Goal: Find specific page/section: Find specific page/section

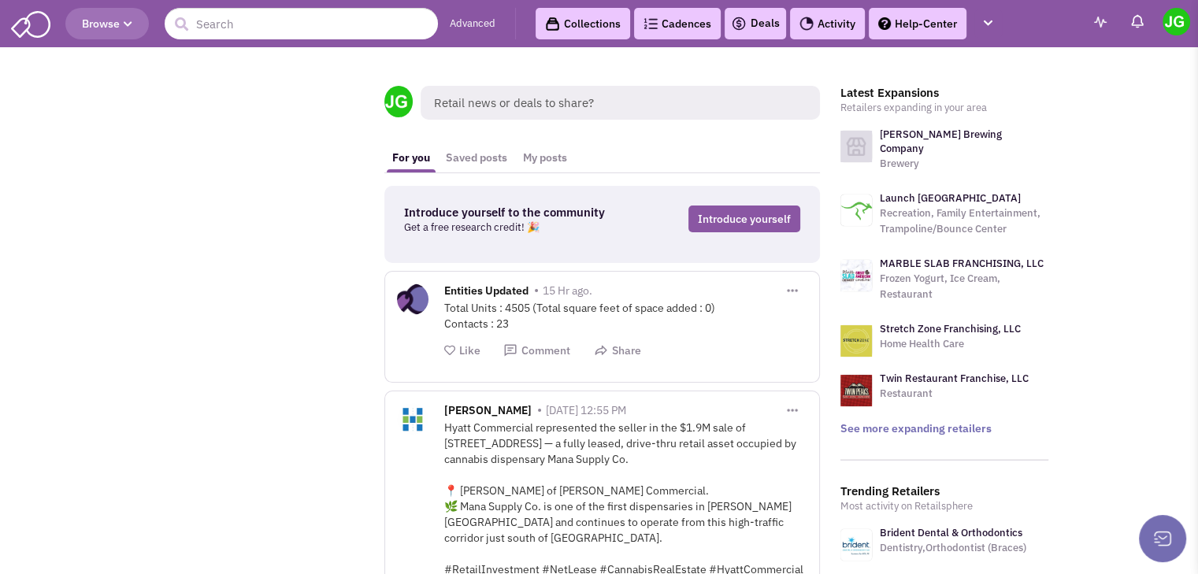
click at [858, 25] on link "Activity" at bounding box center [827, 23] width 75 height 31
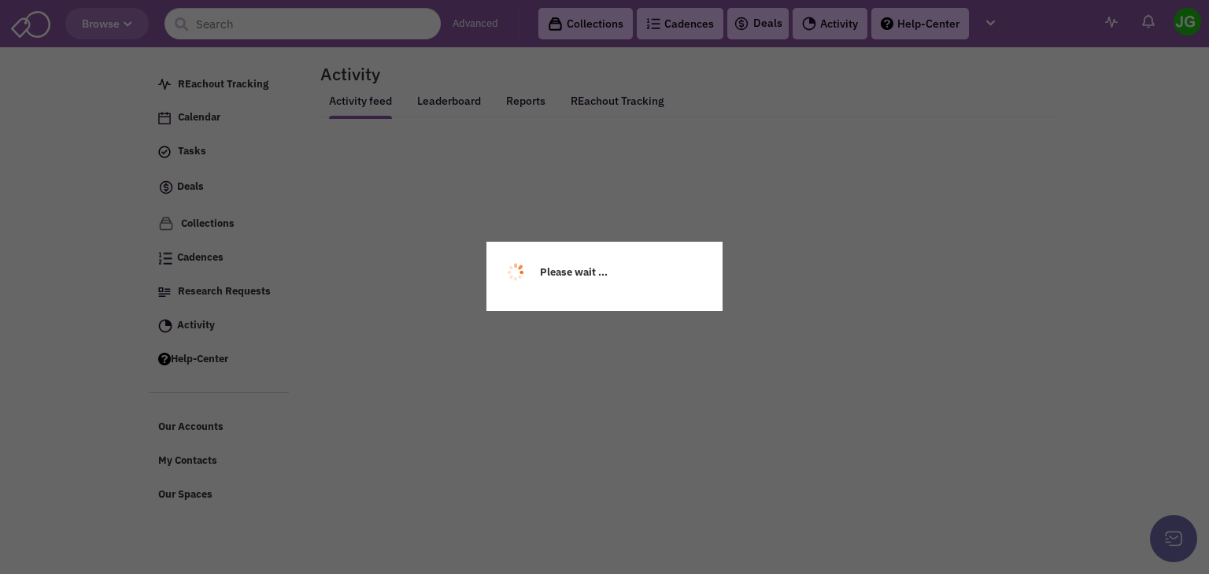
select select
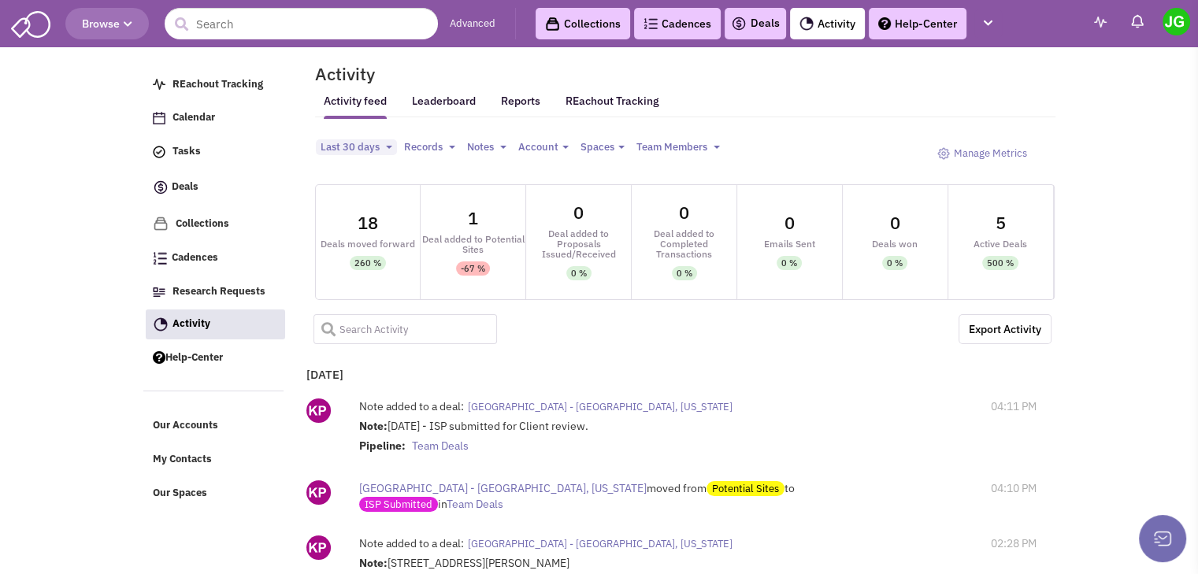
click at [420, 325] on input "text" at bounding box center [405, 329] width 184 height 30
type input "liberty"
click at [324, 331] on span at bounding box center [322, 323] width 19 height 19
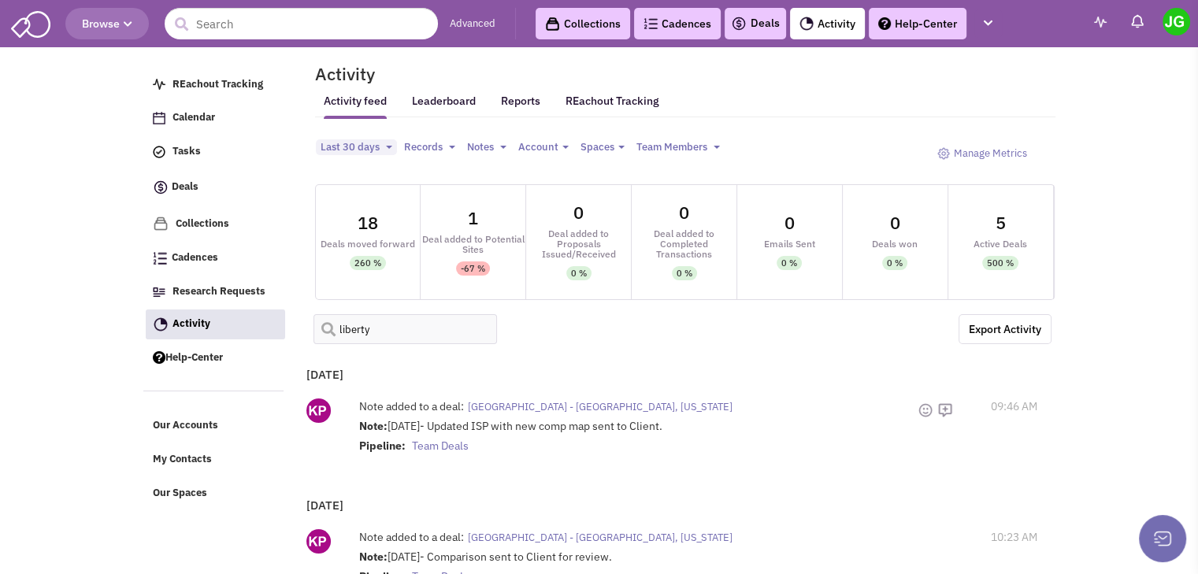
click at [580, 409] on span "[GEOGRAPHIC_DATA] - [GEOGRAPHIC_DATA], [US_STATE]" at bounding box center [600, 406] width 265 height 13
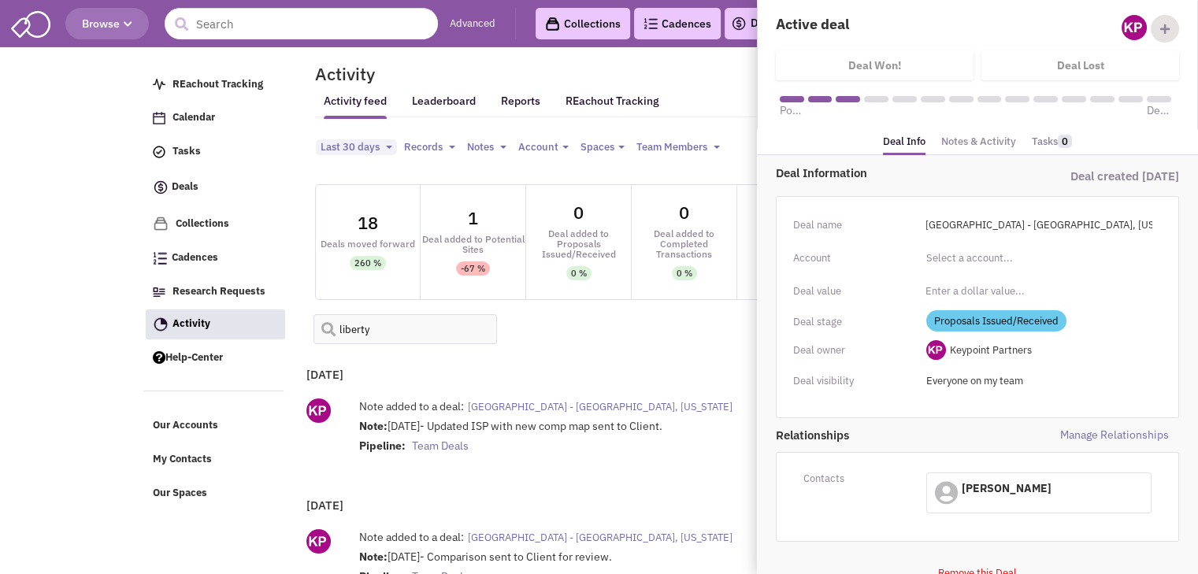
click at [959, 139] on link "Notes & Activity" at bounding box center [978, 142] width 75 height 23
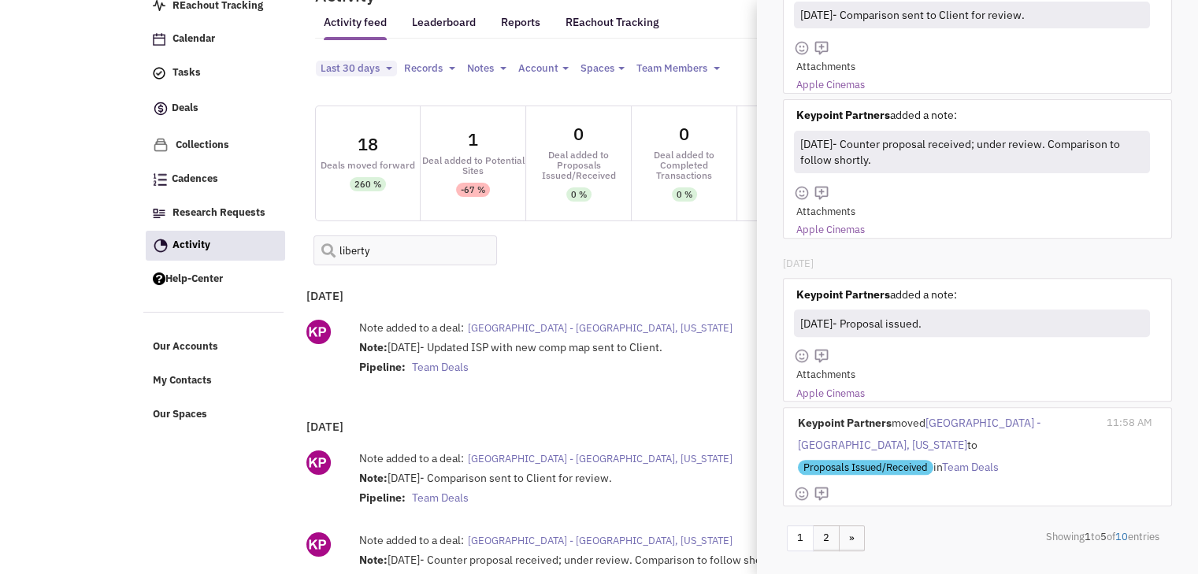
scroll to position [156, 0]
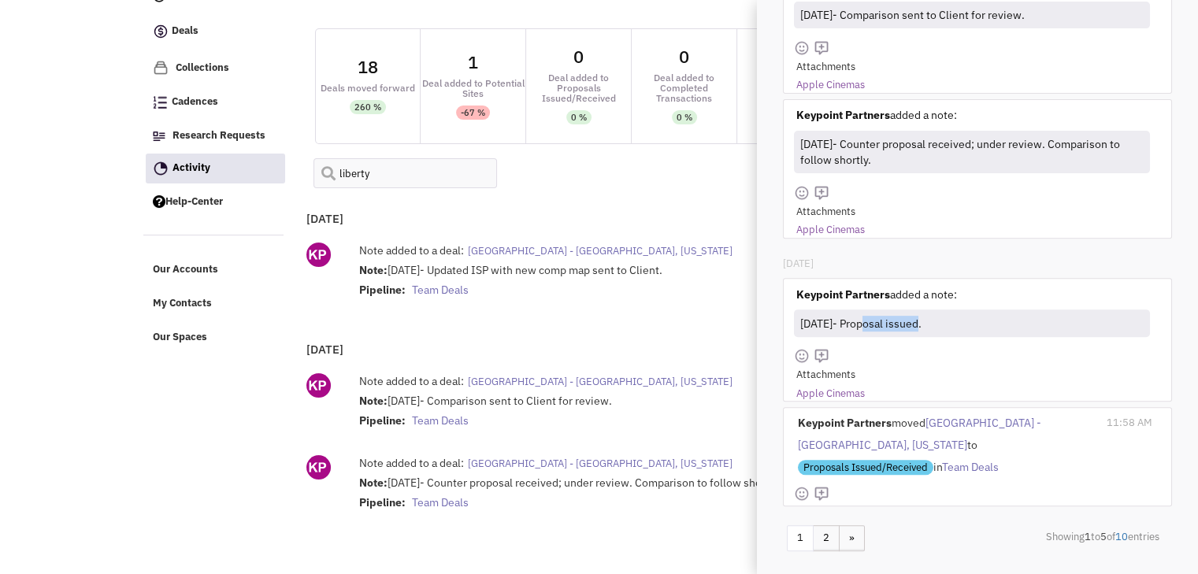
drag, startPoint x: 865, startPoint y: 322, endPoint x: 918, endPoint y: 318, distance: 53.7
click at [918, 318] on div "[DATE]- Proposal issued." at bounding box center [970, 323] width 346 height 23
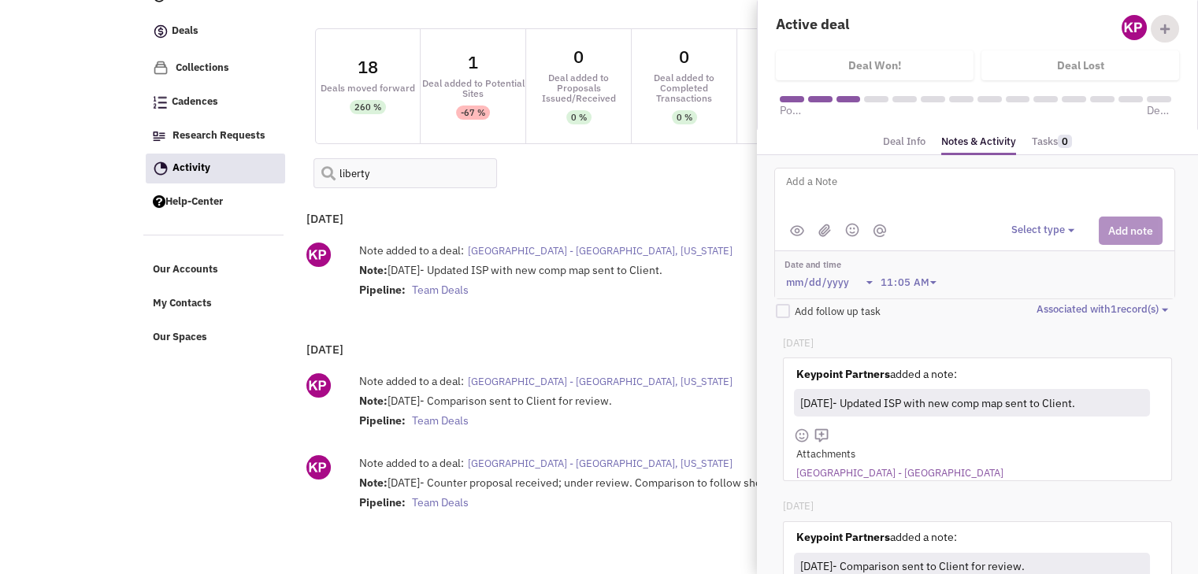
scroll to position [0, 0]
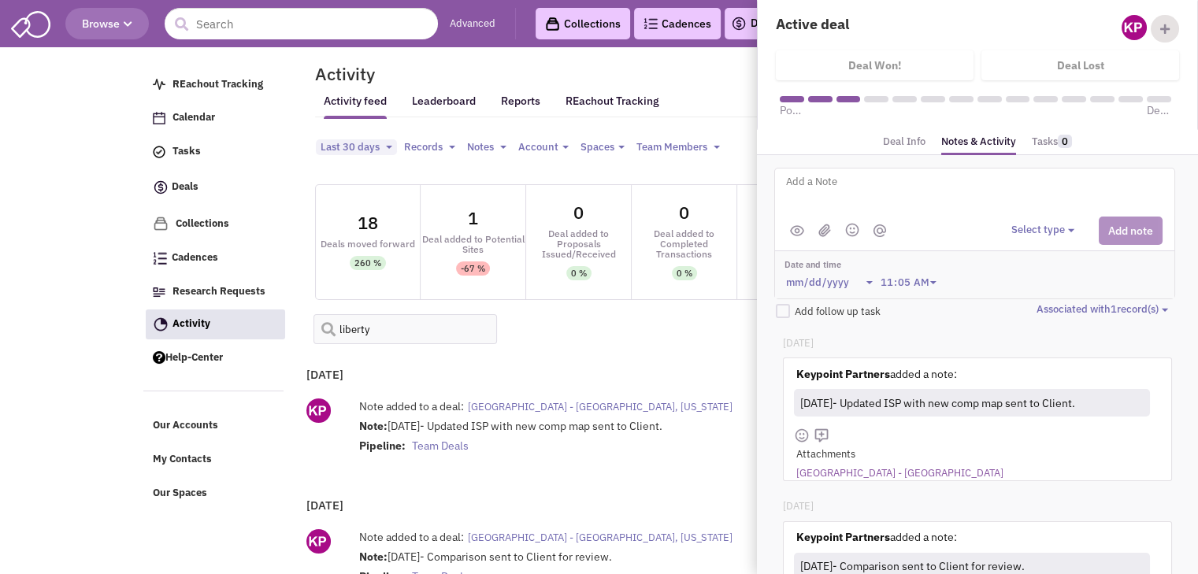
click at [578, 406] on span "[GEOGRAPHIC_DATA] - [GEOGRAPHIC_DATA], [US_STATE]" at bounding box center [600, 406] width 265 height 13
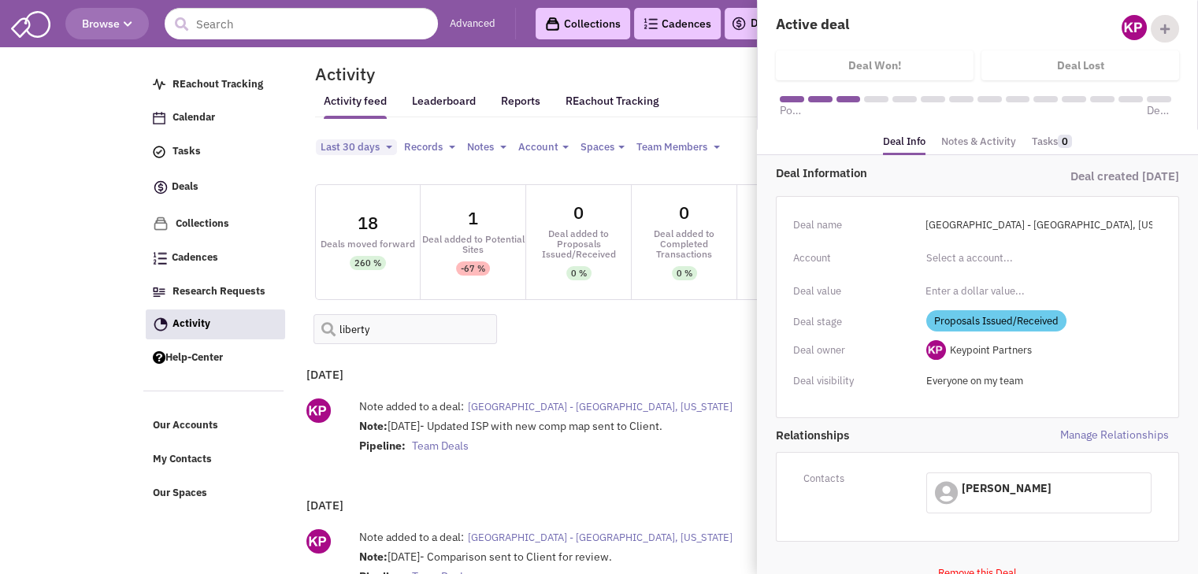
click at [993, 139] on link "Notes & Activity" at bounding box center [978, 142] width 75 height 23
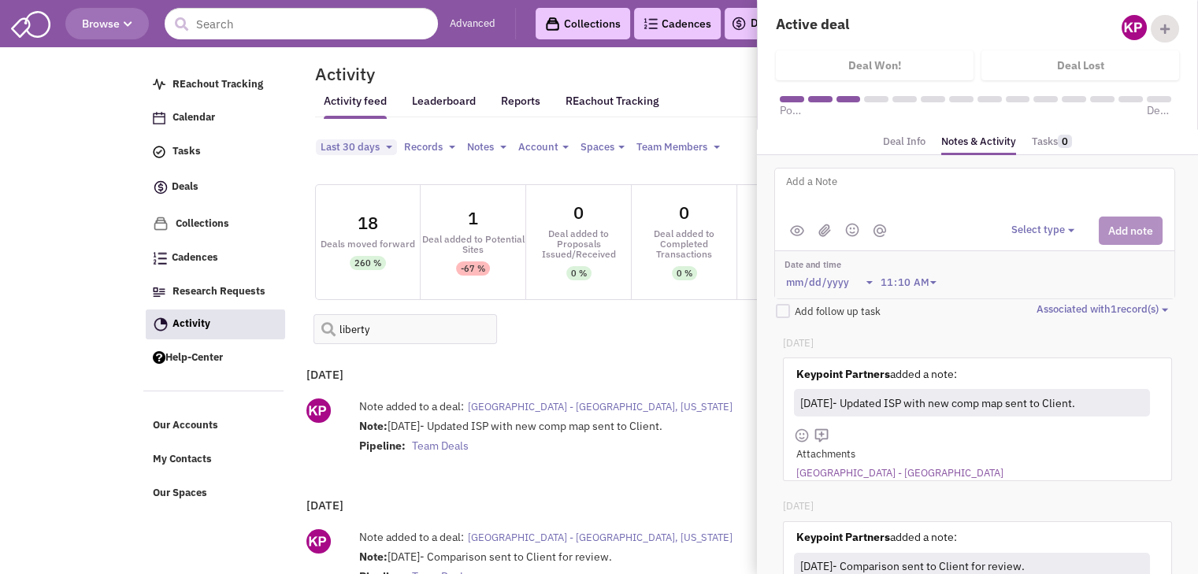
click at [897, 472] on link "[GEOGRAPHIC_DATA] - [GEOGRAPHIC_DATA]" at bounding box center [899, 473] width 207 height 15
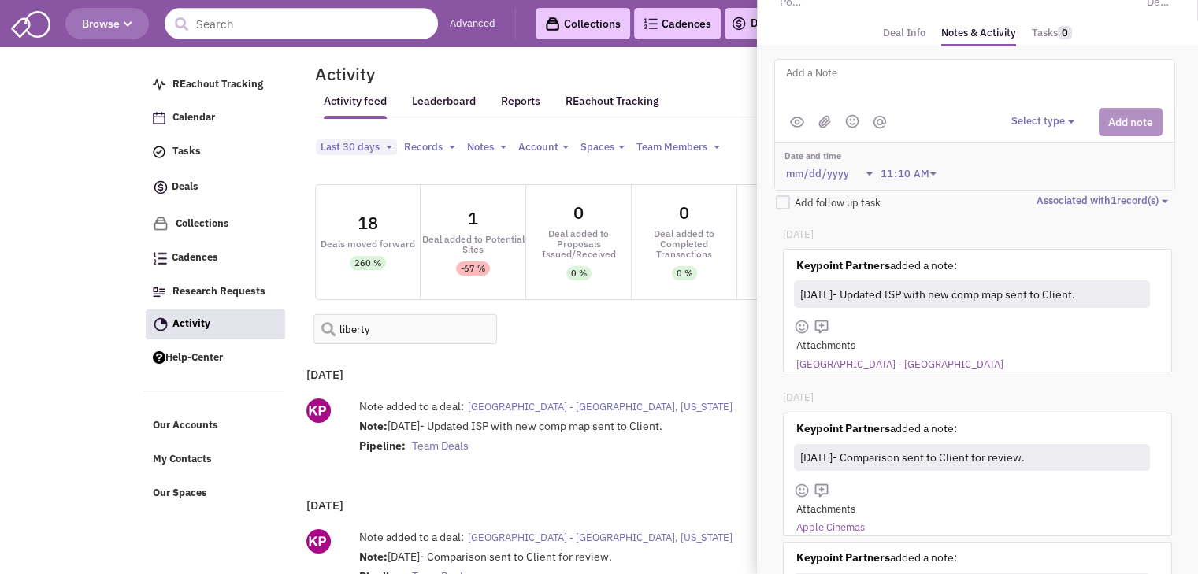
scroll to position [157, 0]
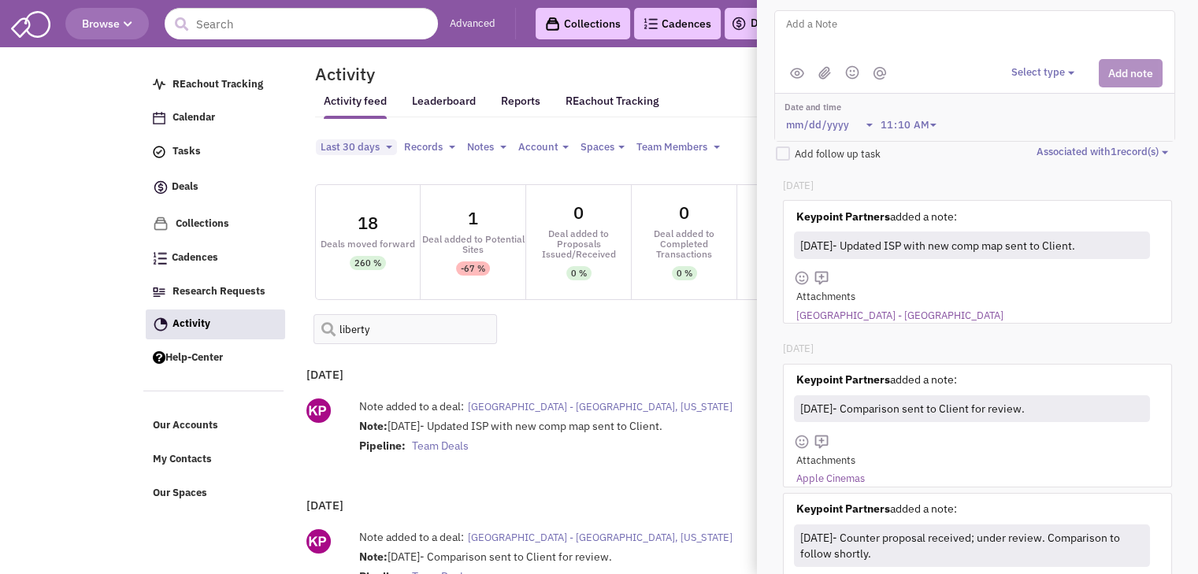
click at [836, 476] on link "Apple Cinemas" at bounding box center [830, 479] width 69 height 15
